Goal: Information Seeking & Learning: Learn about a topic

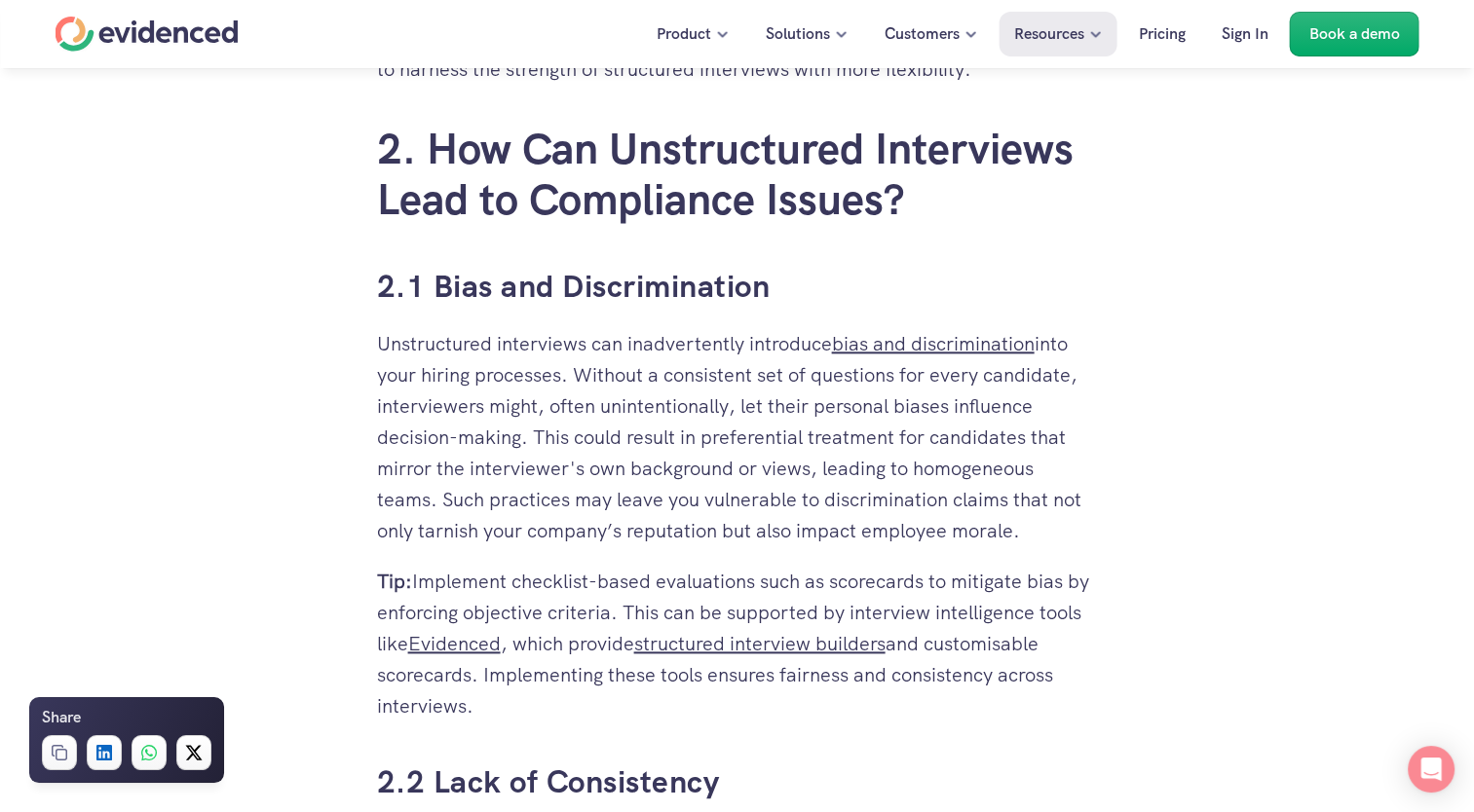
scroll to position [2279, 0]
drag, startPoint x: 1056, startPoint y: 454, endPoint x: 919, endPoint y: 457, distance: 137.0
click at [919, 457] on p "Unstructured interviews can inadvertently introduce bias and discrimination int…" at bounding box center [737, 436] width 721 height 218
copy p "homogeneous"
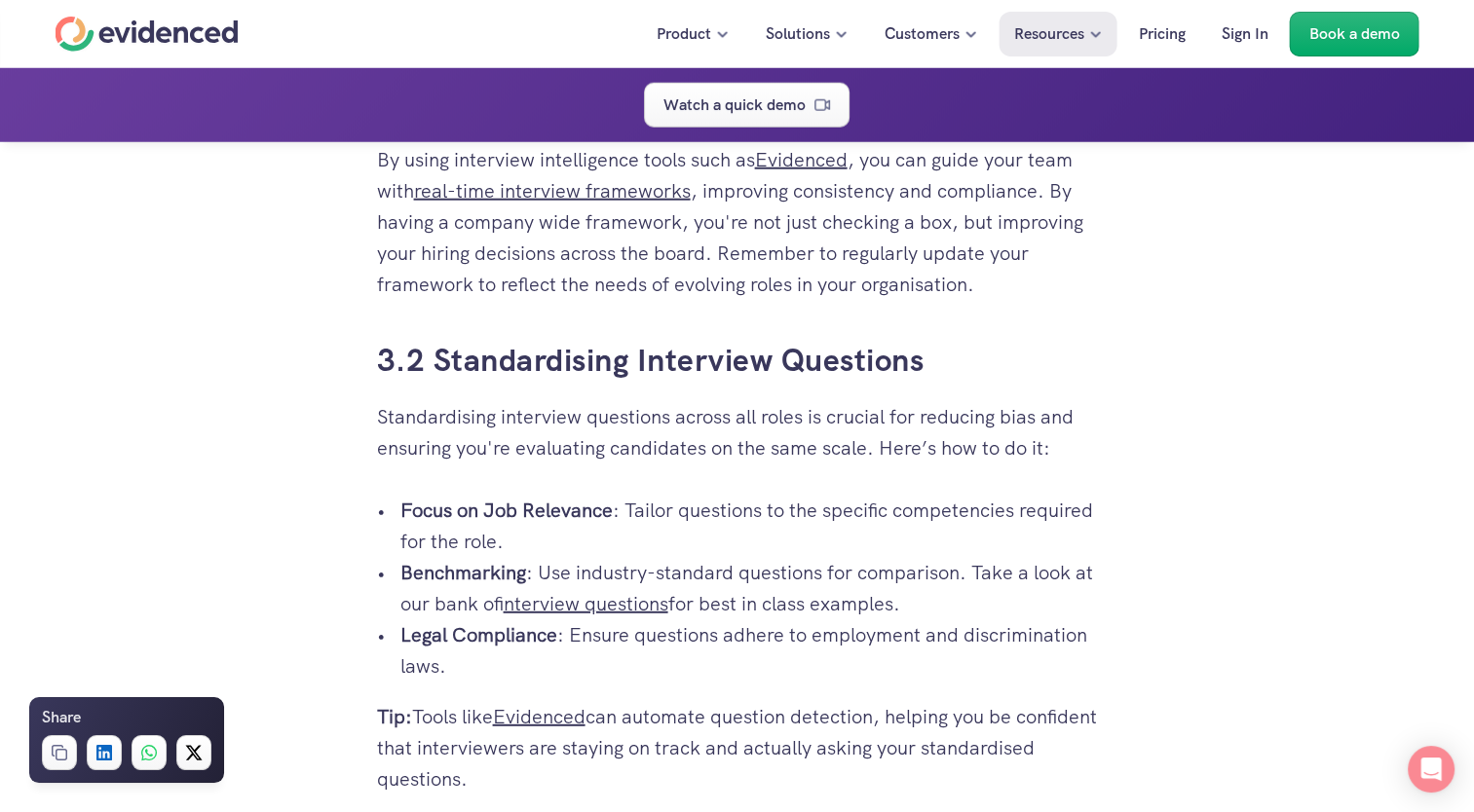
scroll to position [5216, 0]
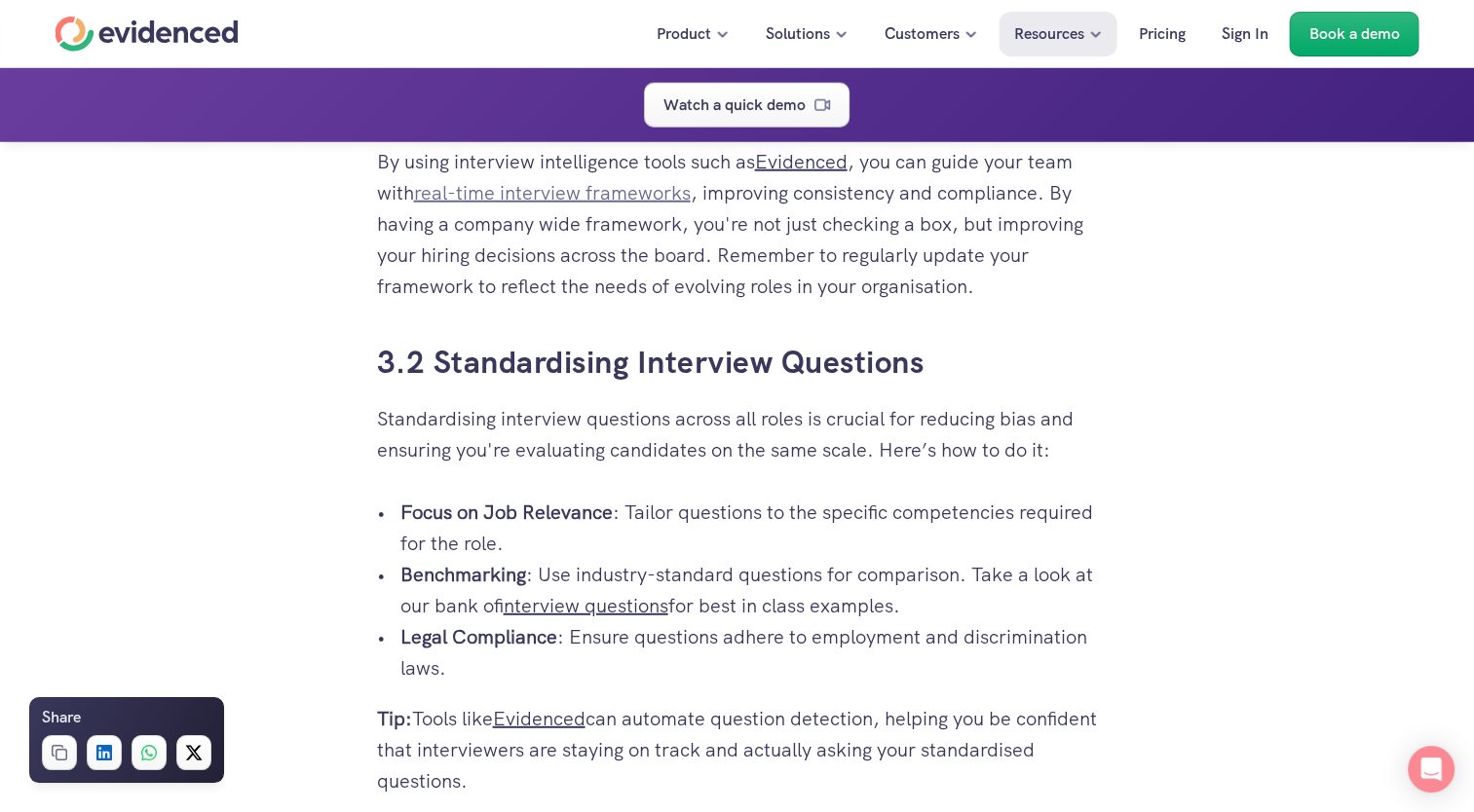
click at [529, 203] on link "real-time interview frameworks" at bounding box center [552, 192] width 277 height 25
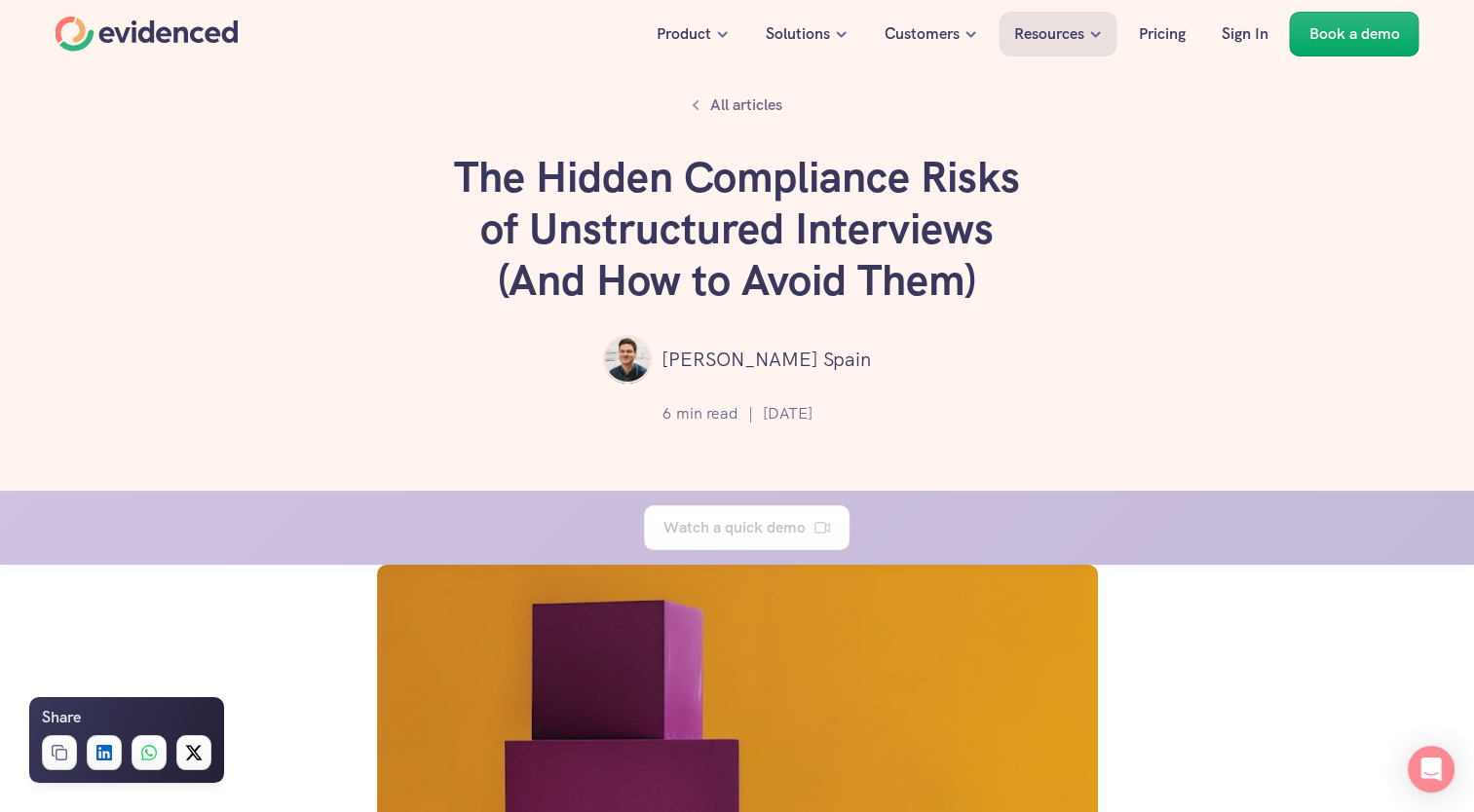
scroll to position [5216, 0]
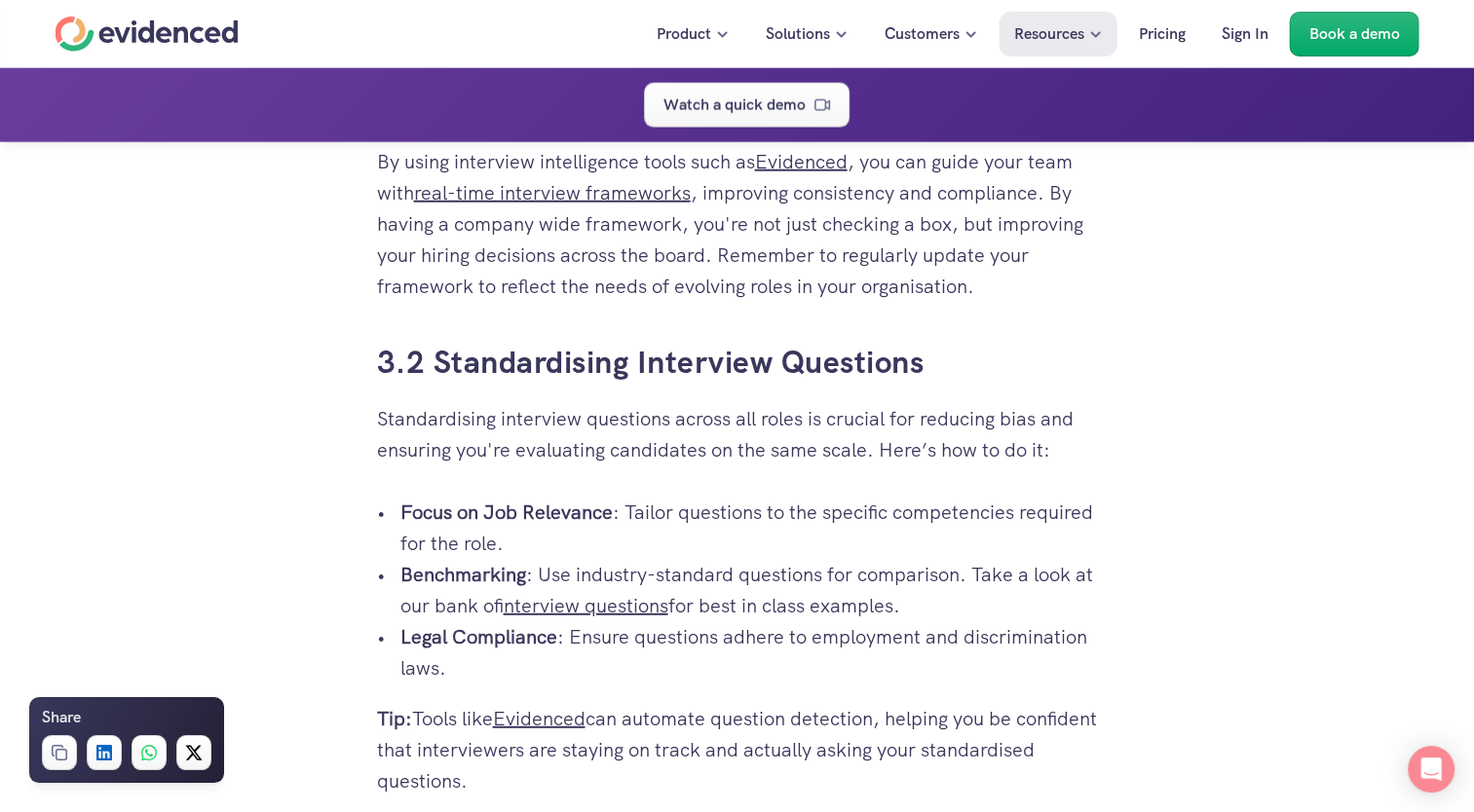
click at [1042, 555] on p "Focus on Job Relevance : Tailor questions to the specific competencies required…" at bounding box center [748, 527] width 698 height 63
click at [470, 206] on link "real-time interview frameworks" at bounding box center [552, 192] width 277 height 25
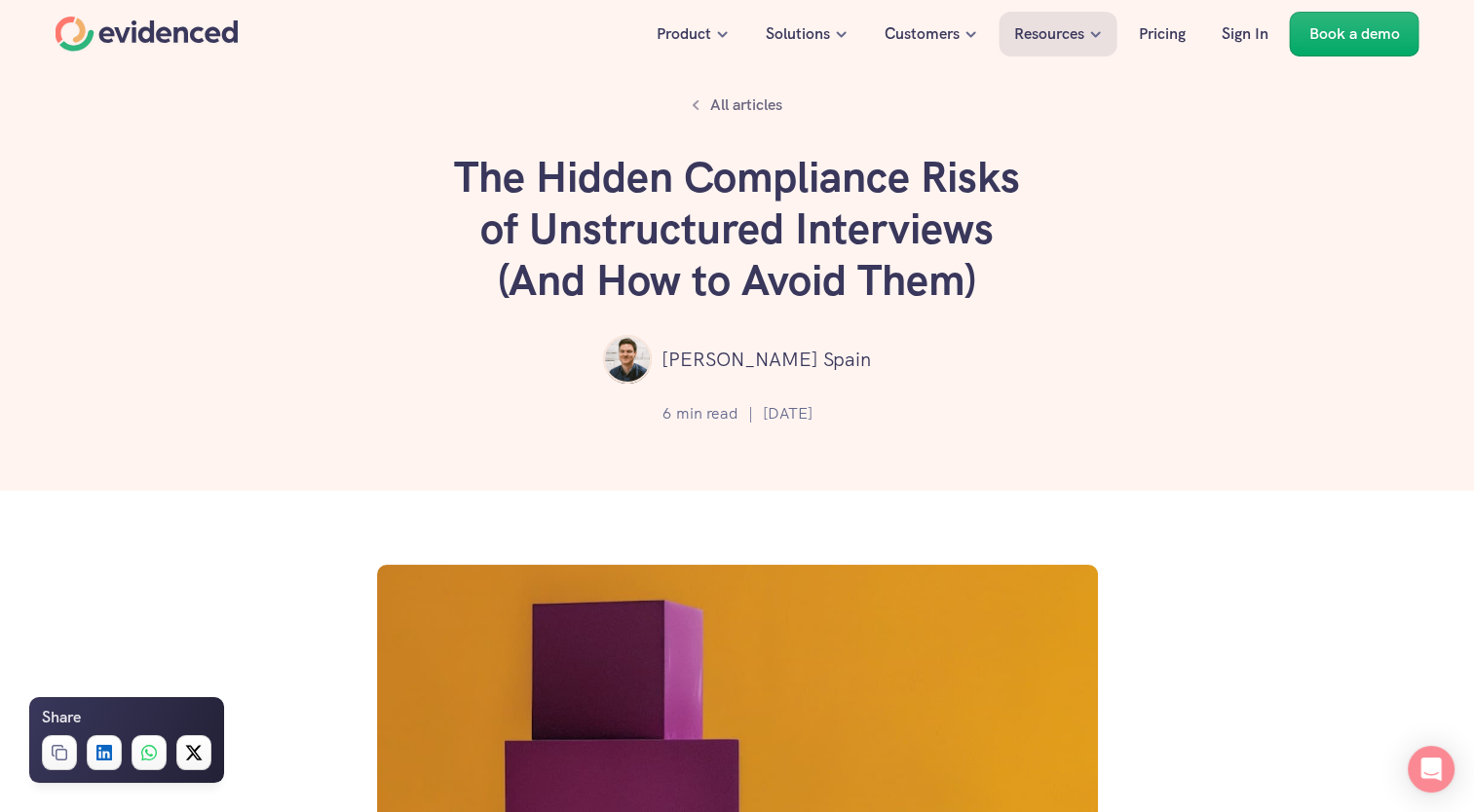
drag, startPoint x: 760, startPoint y: 361, endPoint x: 763, endPoint y: 351, distance: 10.4
click at [763, 351] on p "[PERSON_NAME] Spain" at bounding box center [766, 359] width 209 height 31
